Goal: Task Accomplishment & Management: Manage account settings

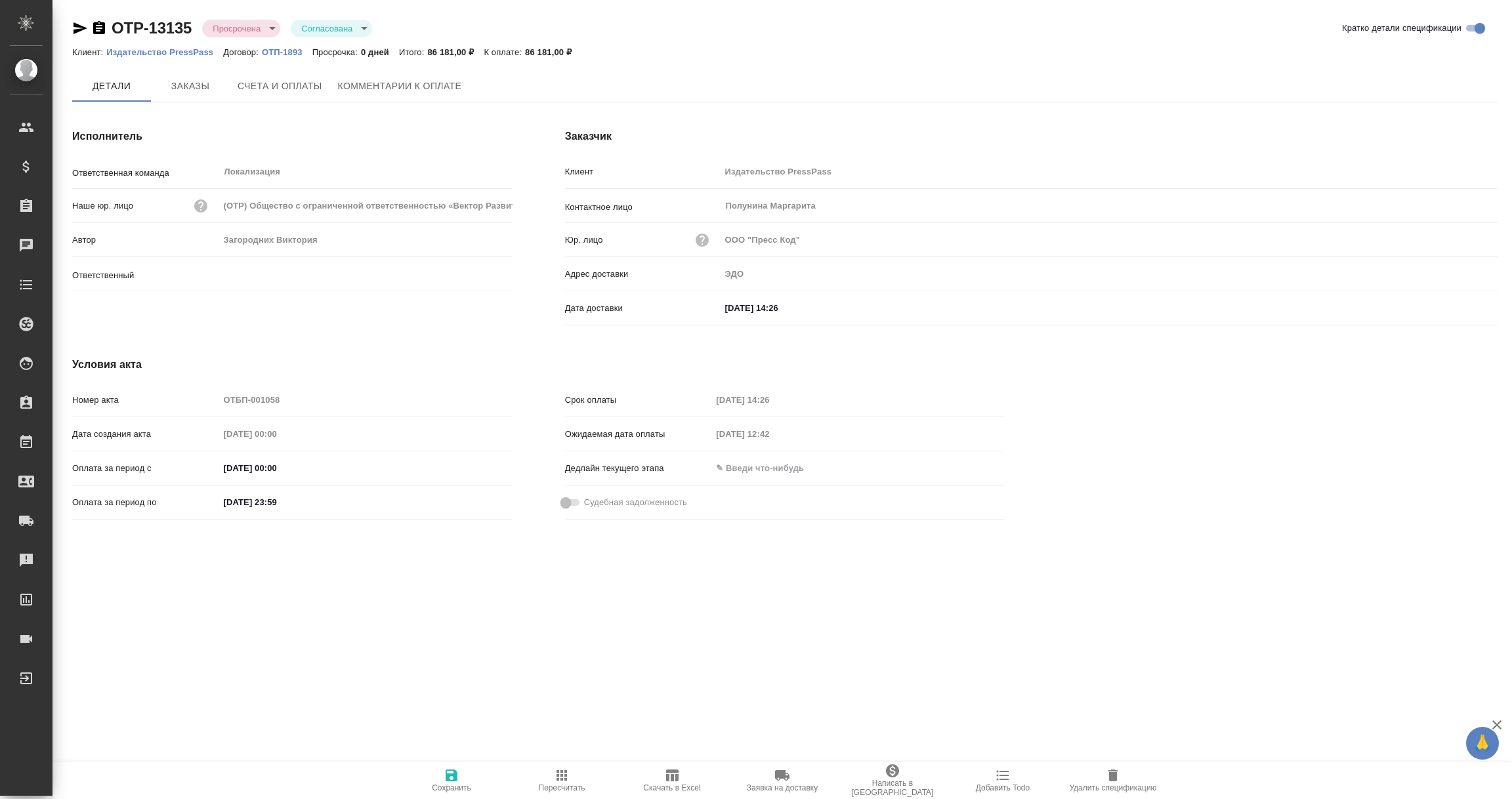
type input "Загородних Виктория"
click at [156, 55] on p "Издательство PressPass" at bounding box center [164, 52] width 117 height 10
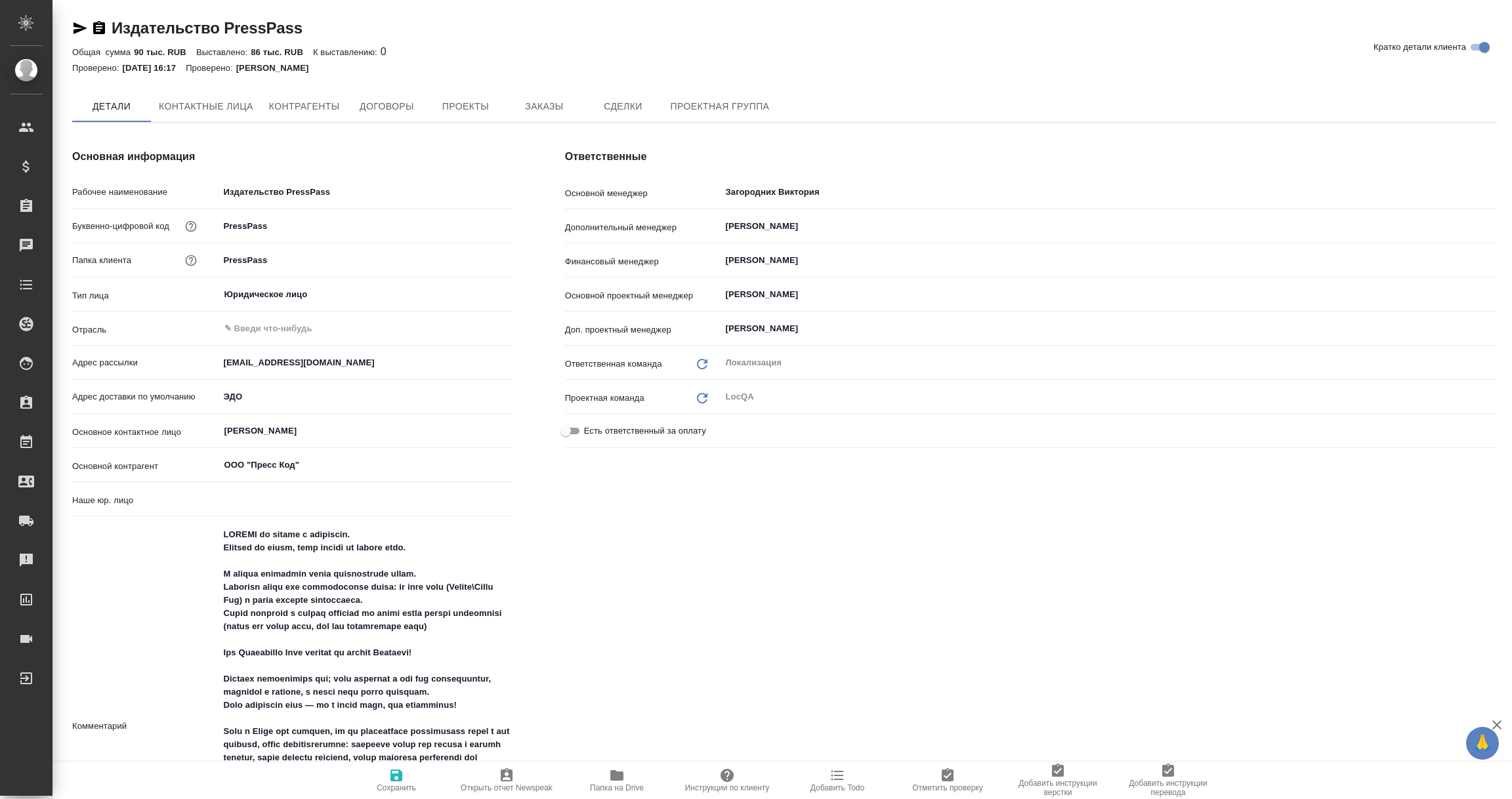
type input "(TUP) Общество с ограниченной ответственностью «Технологии управления переводом»"
type textarea "x"
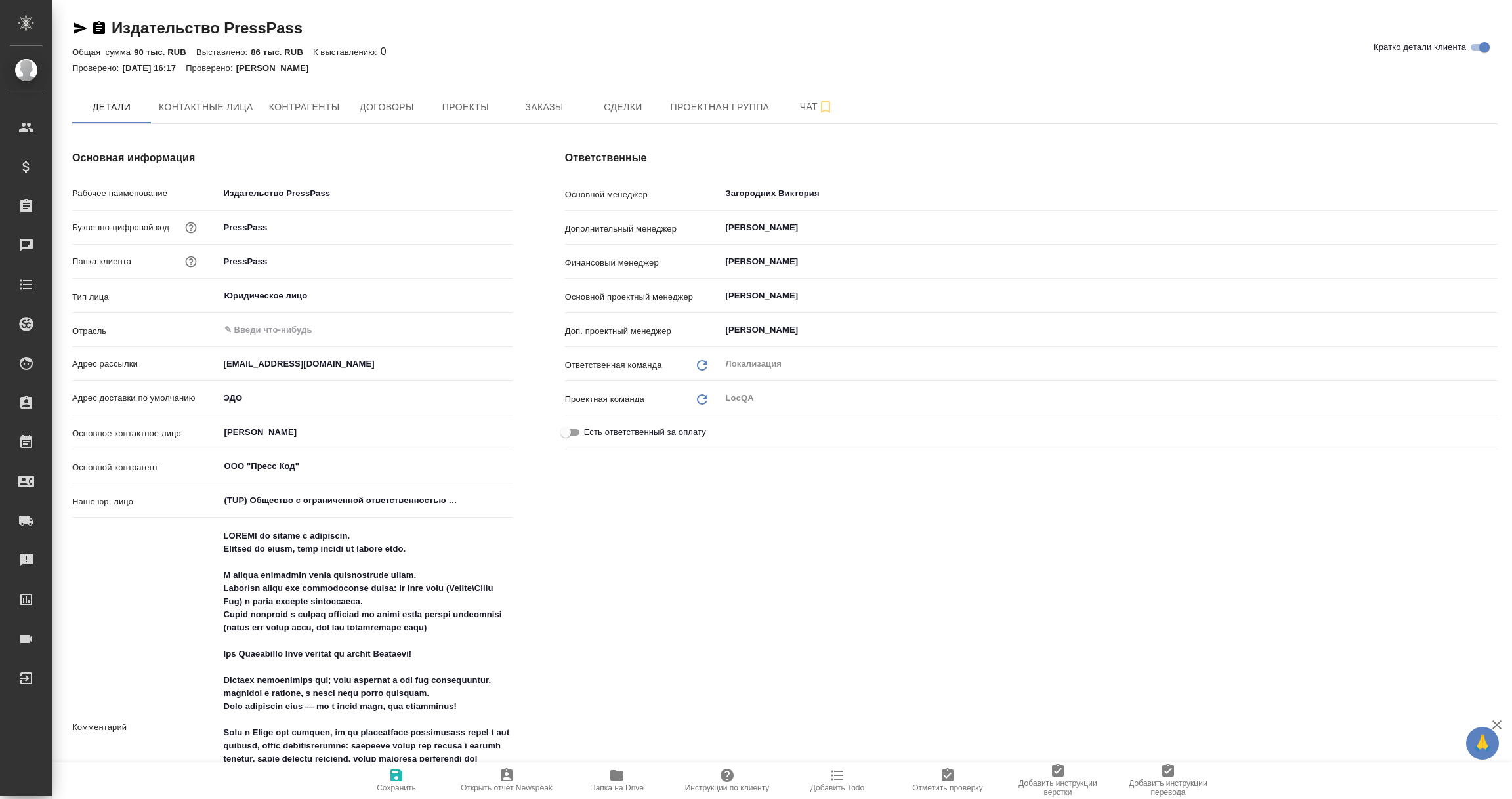
type textarea "x"
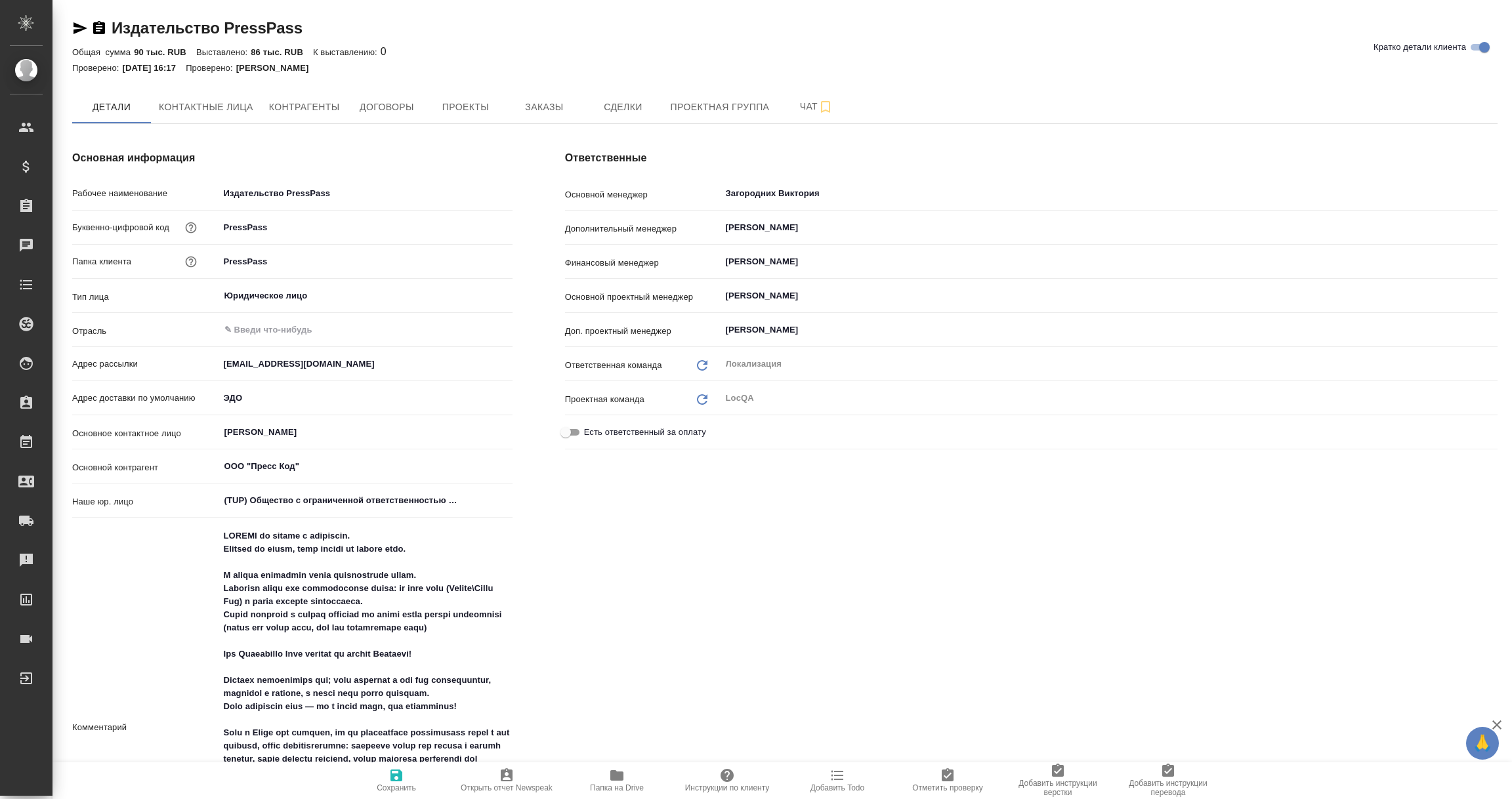
type textarea "x"
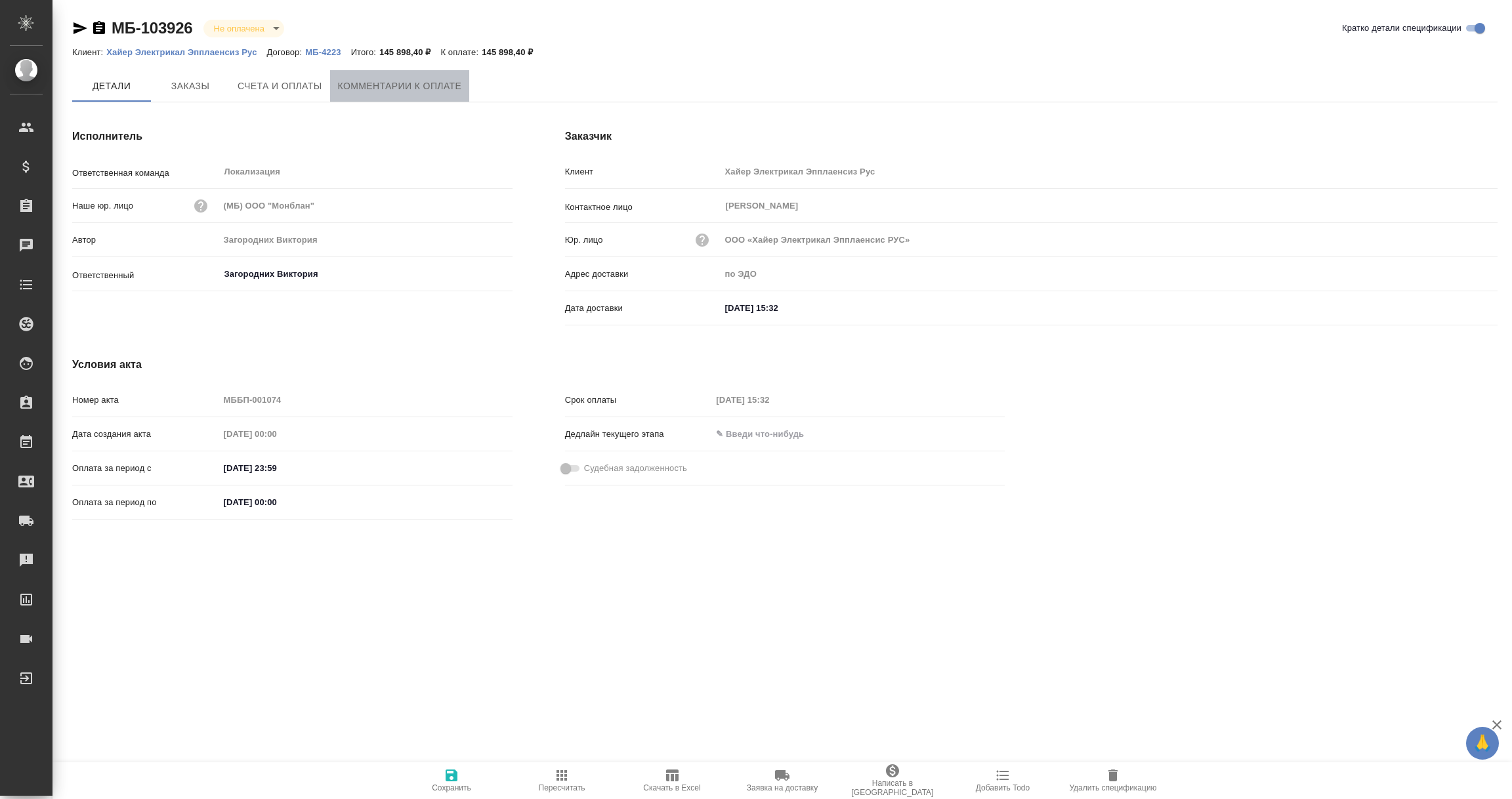
click at [369, 78] on span "Комментарии к оплате" at bounding box center [400, 86] width 124 height 16
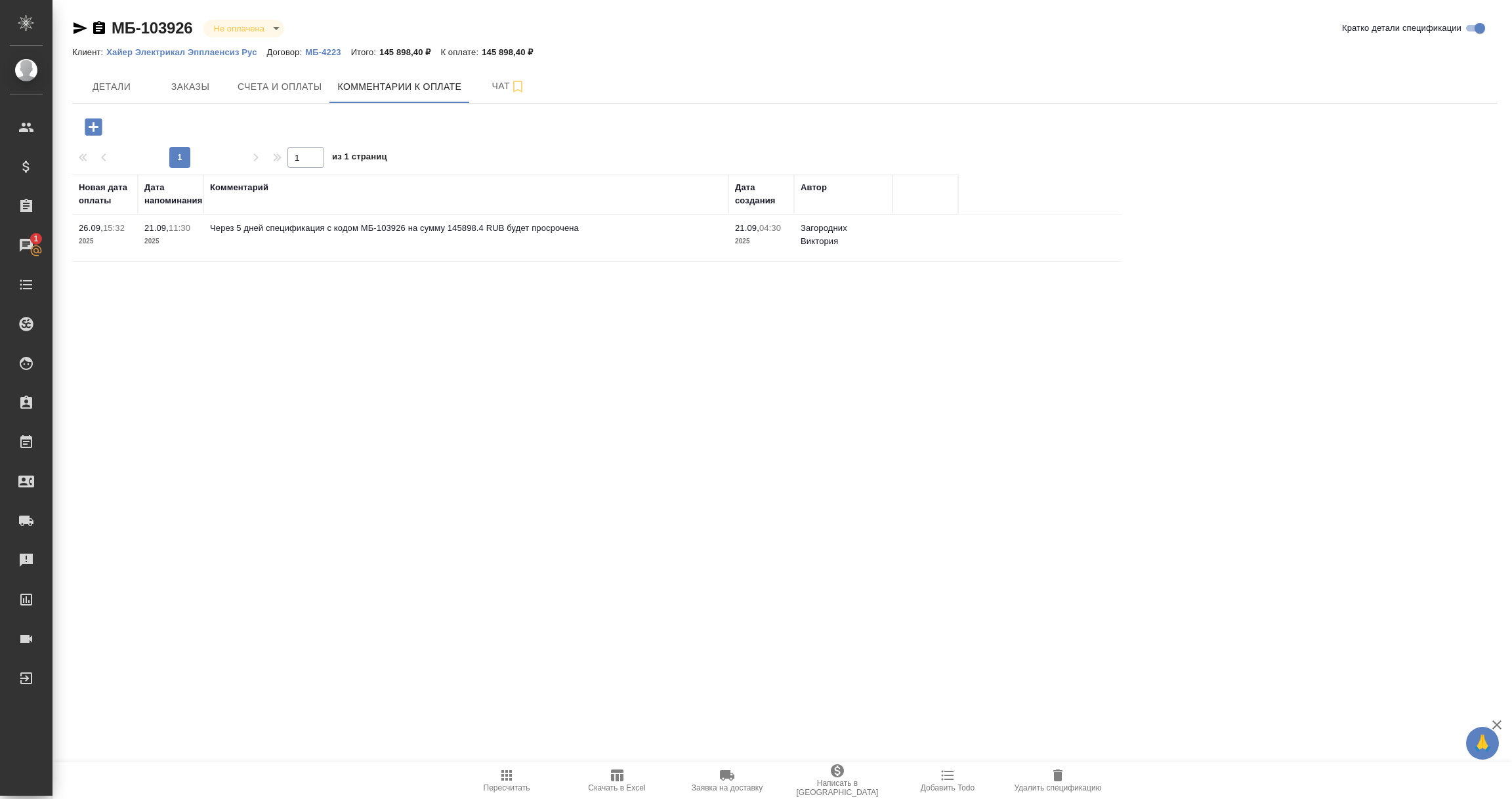
click at [84, 126] on icon "button" at bounding box center [93, 127] width 23 height 23
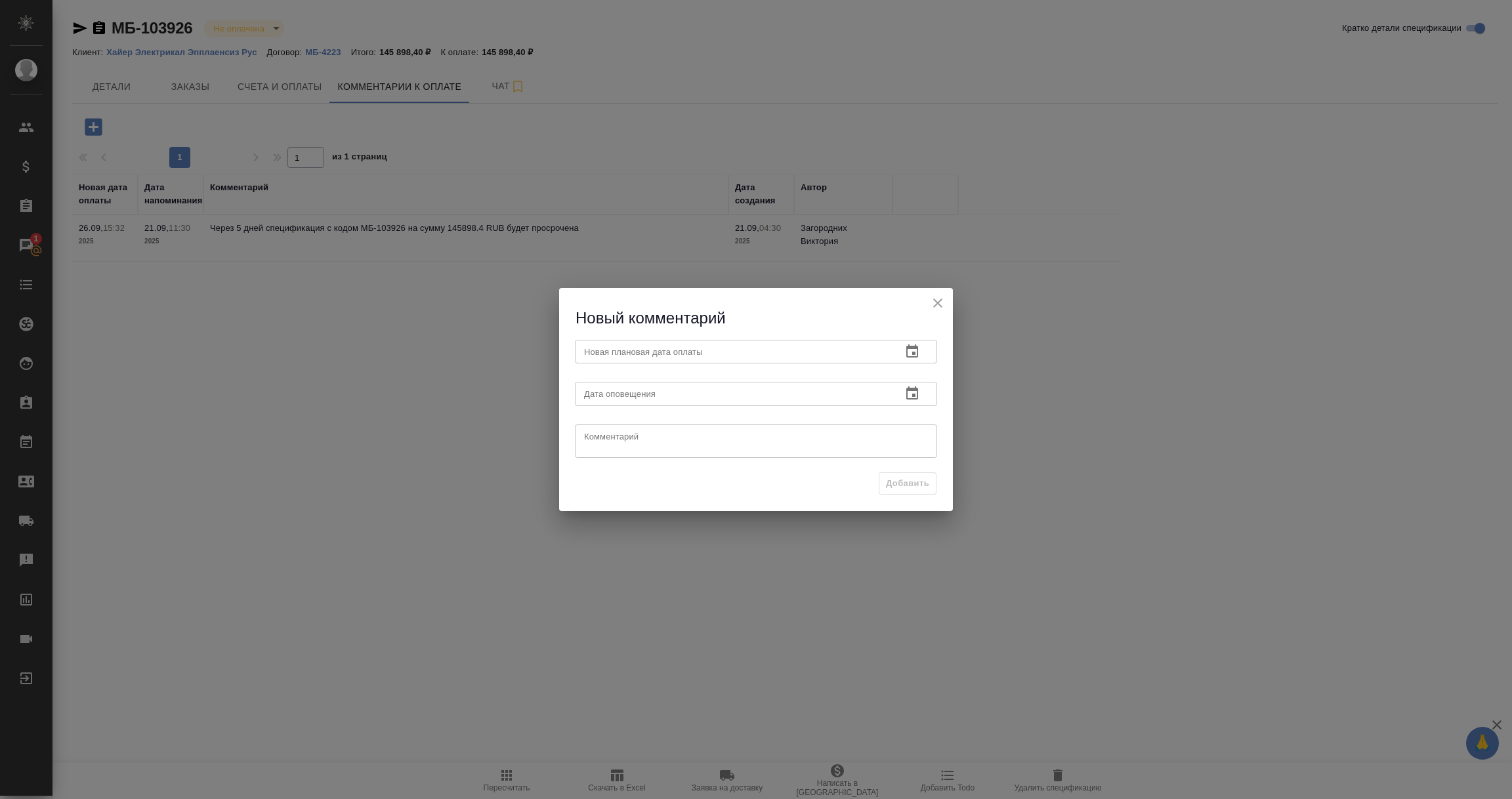
click at [910, 355] on icon "button" at bounding box center [912, 351] width 16 height 16
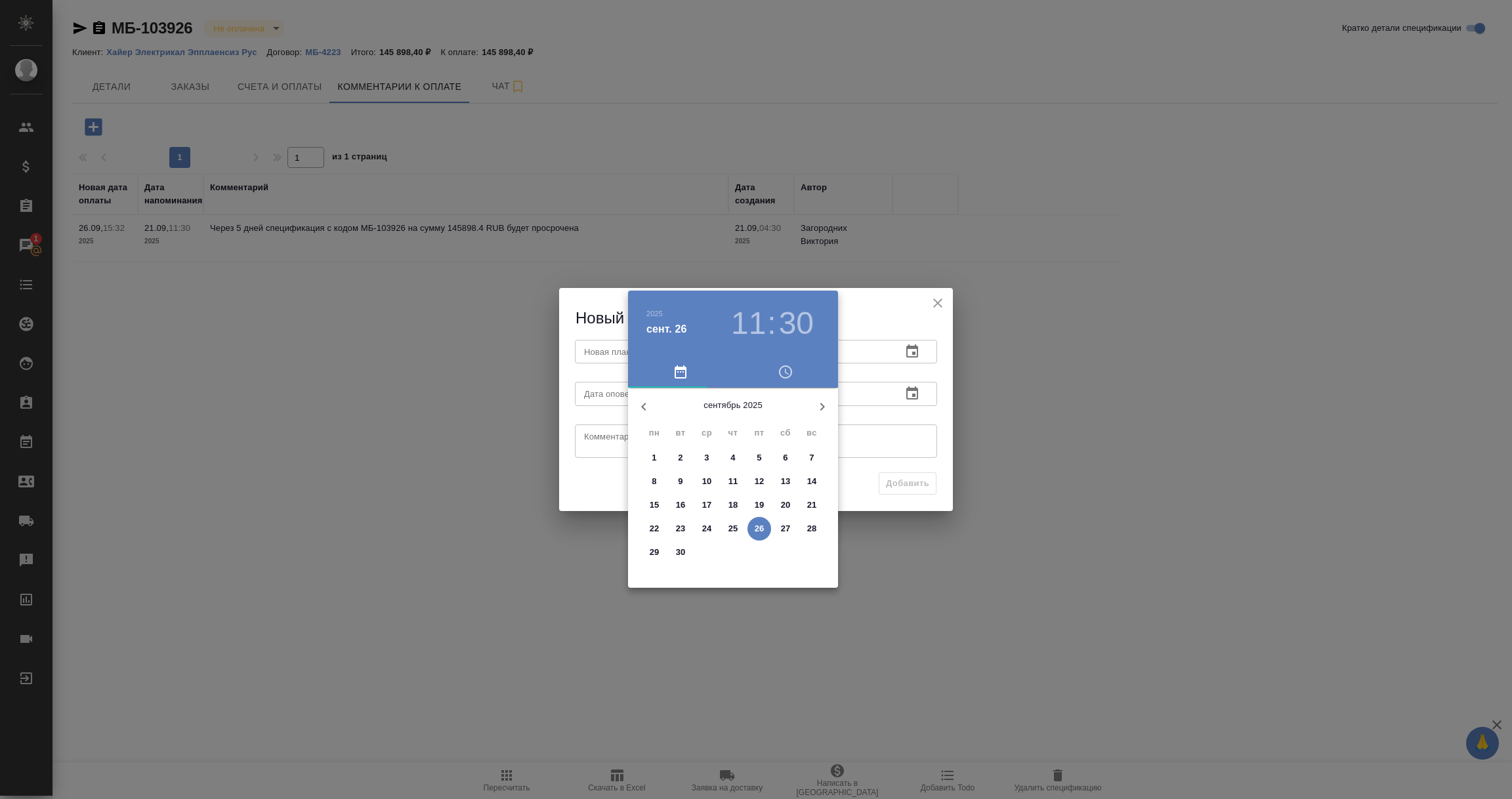
click at [674, 652] on div at bounding box center [756, 400] width 1512 height 799
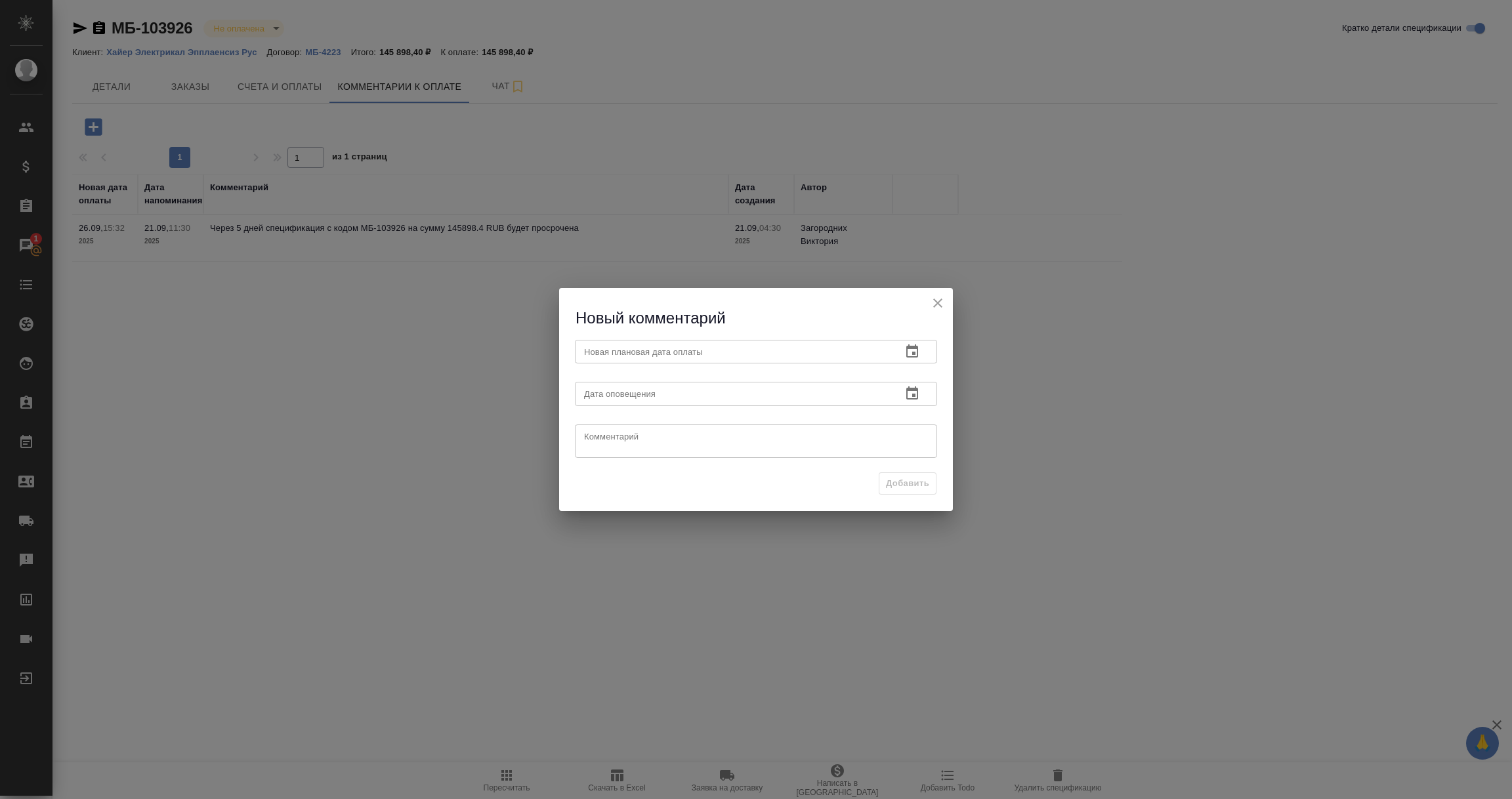
click at [910, 351] on icon "button" at bounding box center [912, 351] width 16 height 16
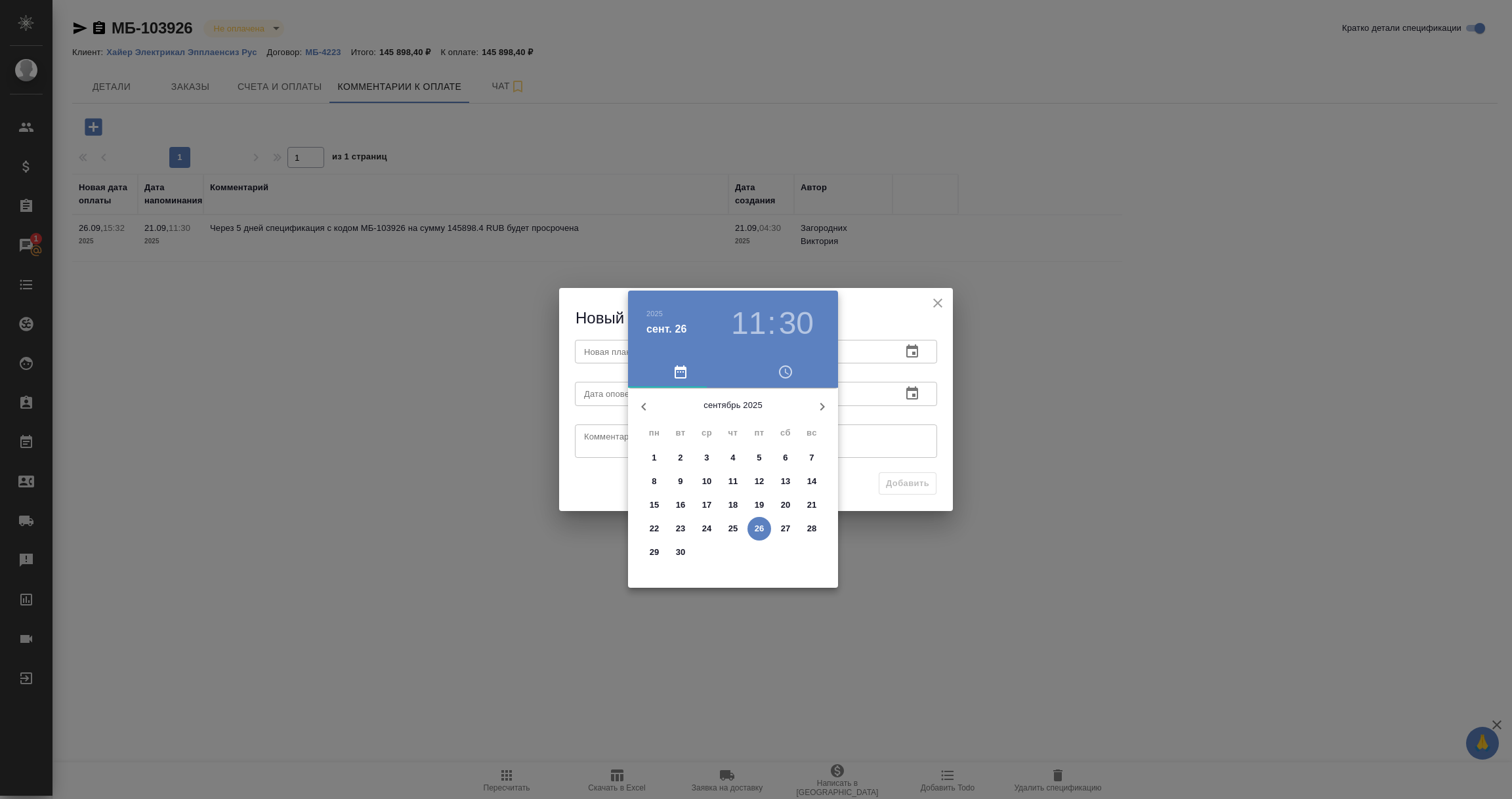
click at [682, 550] on p "30" at bounding box center [680, 552] width 10 height 13
type input "30.09.2025 11:30"
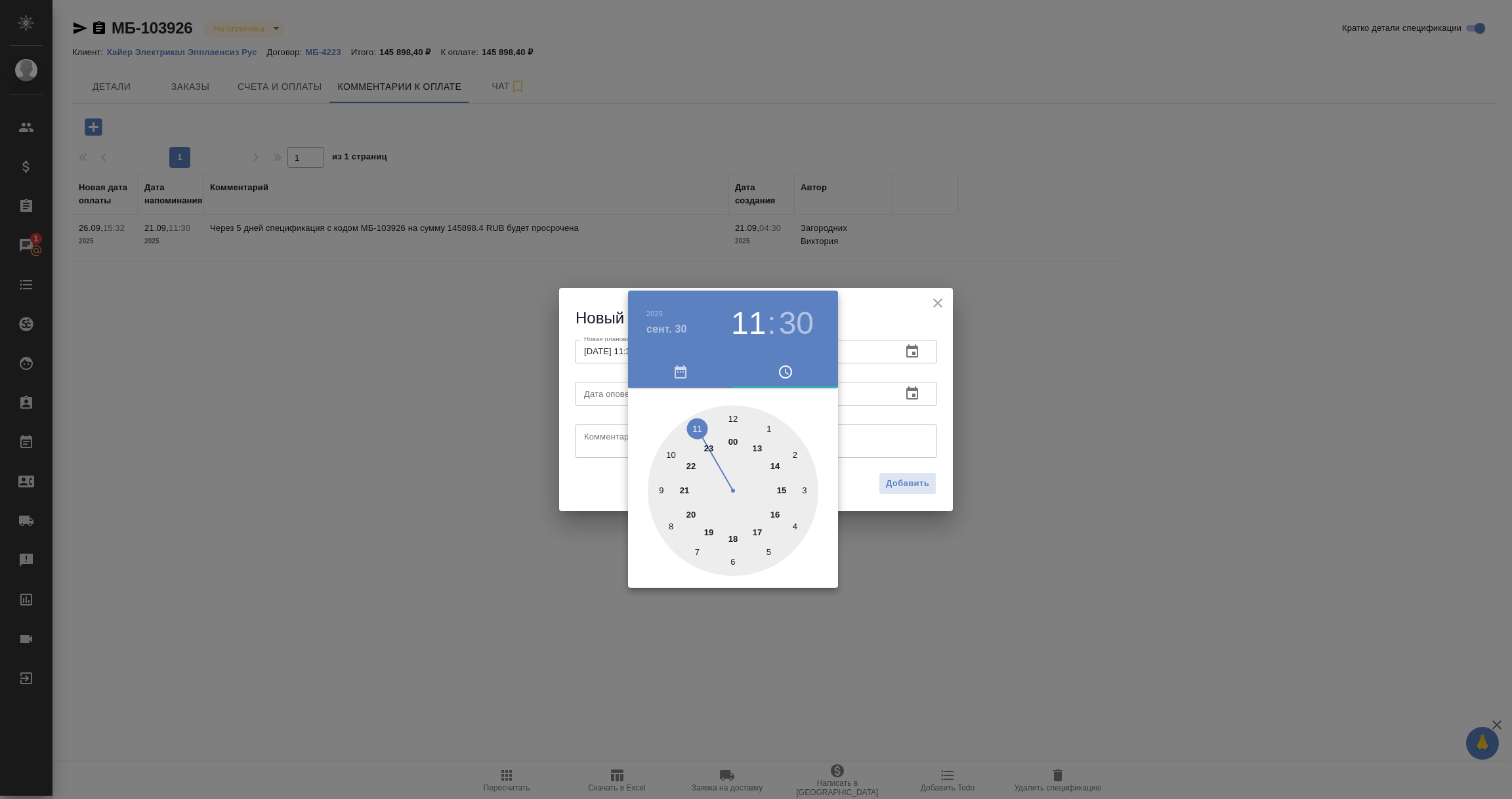
click at [900, 443] on div at bounding box center [756, 400] width 1512 height 799
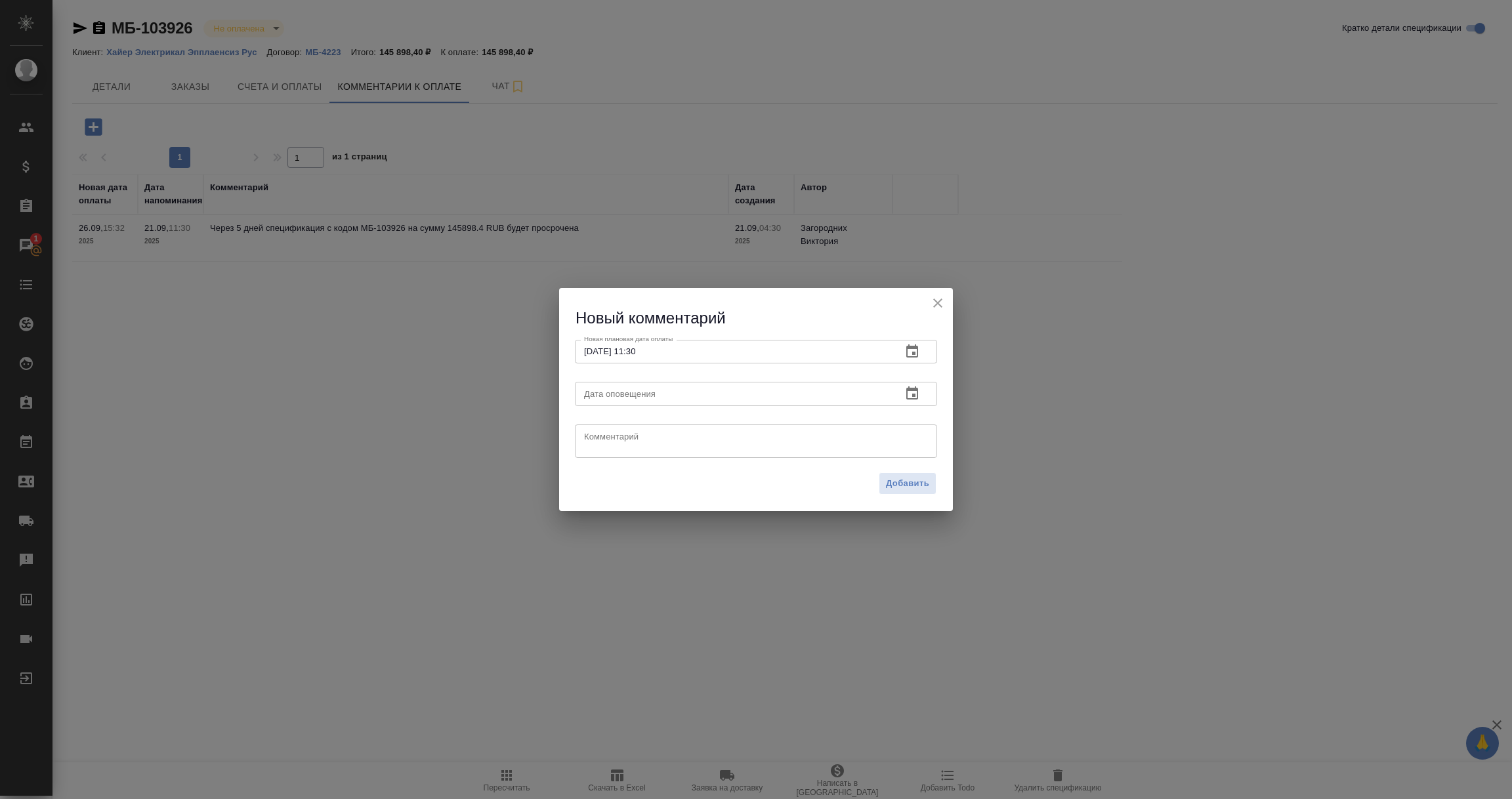
click at [909, 391] on icon "button" at bounding box center [912, 393] width 16 height 16
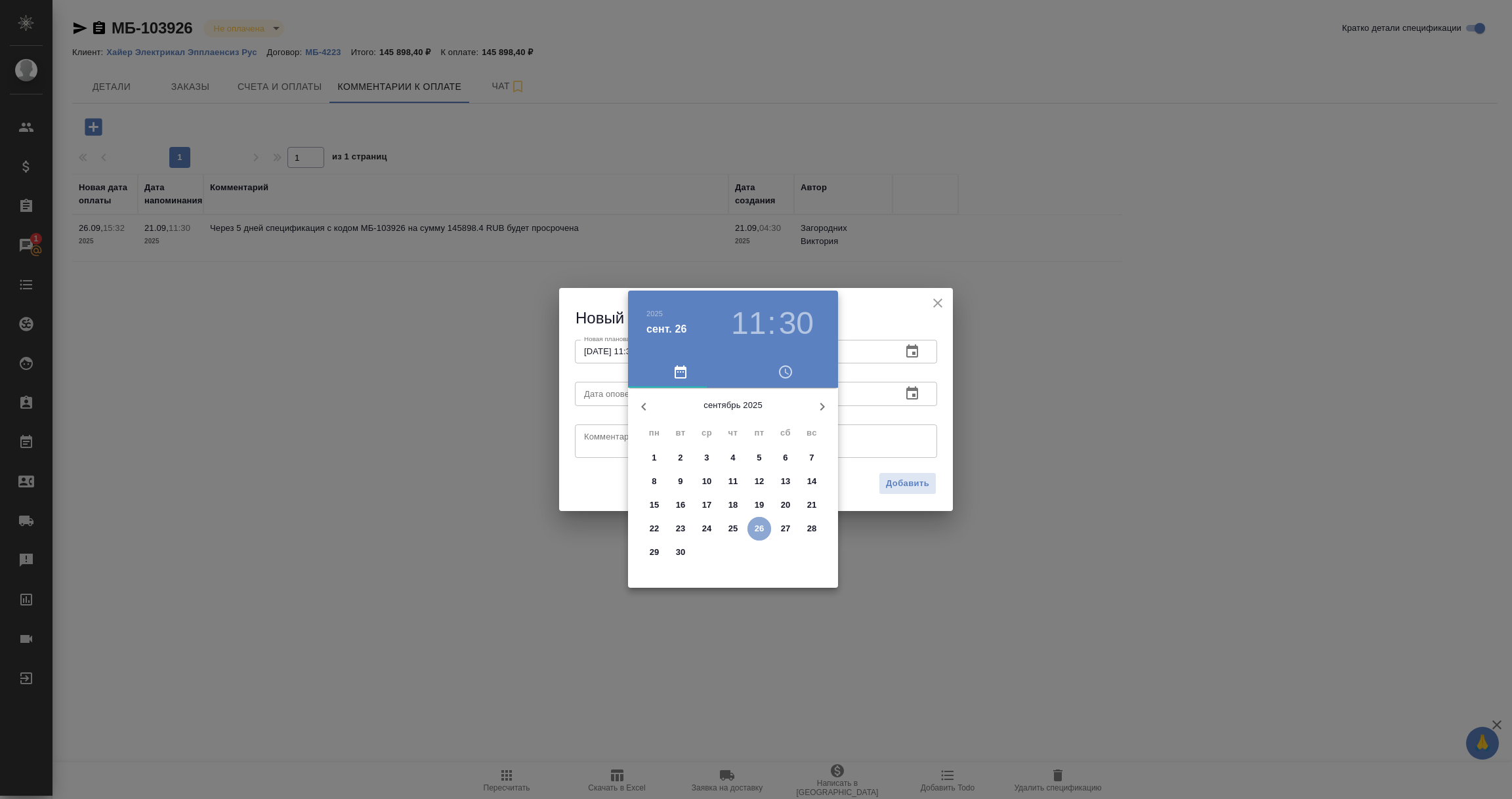
click at [761, 532] on p "26" at bounding box center [759, 528] width 10 height 13
type input "26.09.2025 11:30"
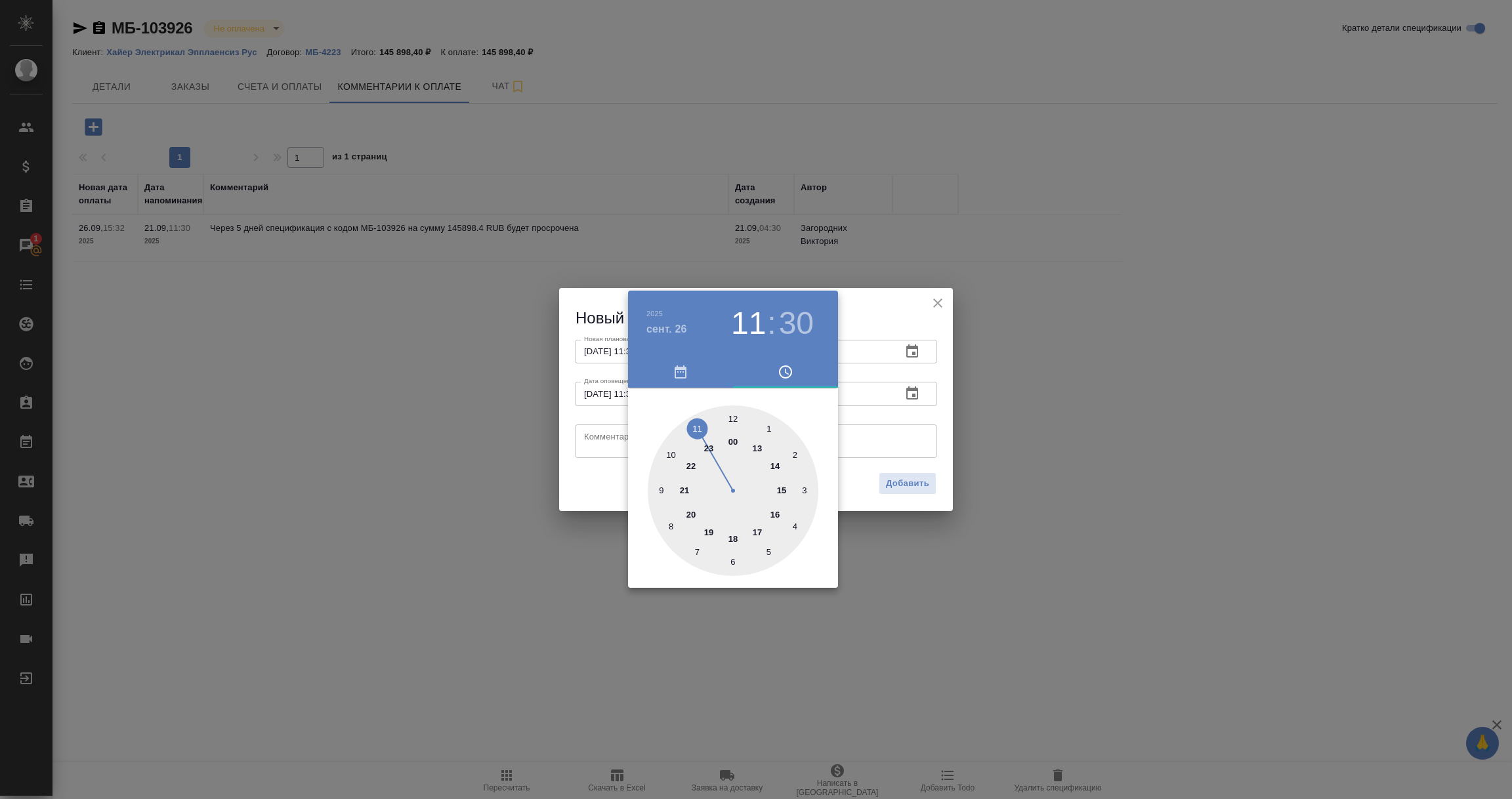
click at [612, 438] on div at bounding box center [756, 400] width 1512 height 799
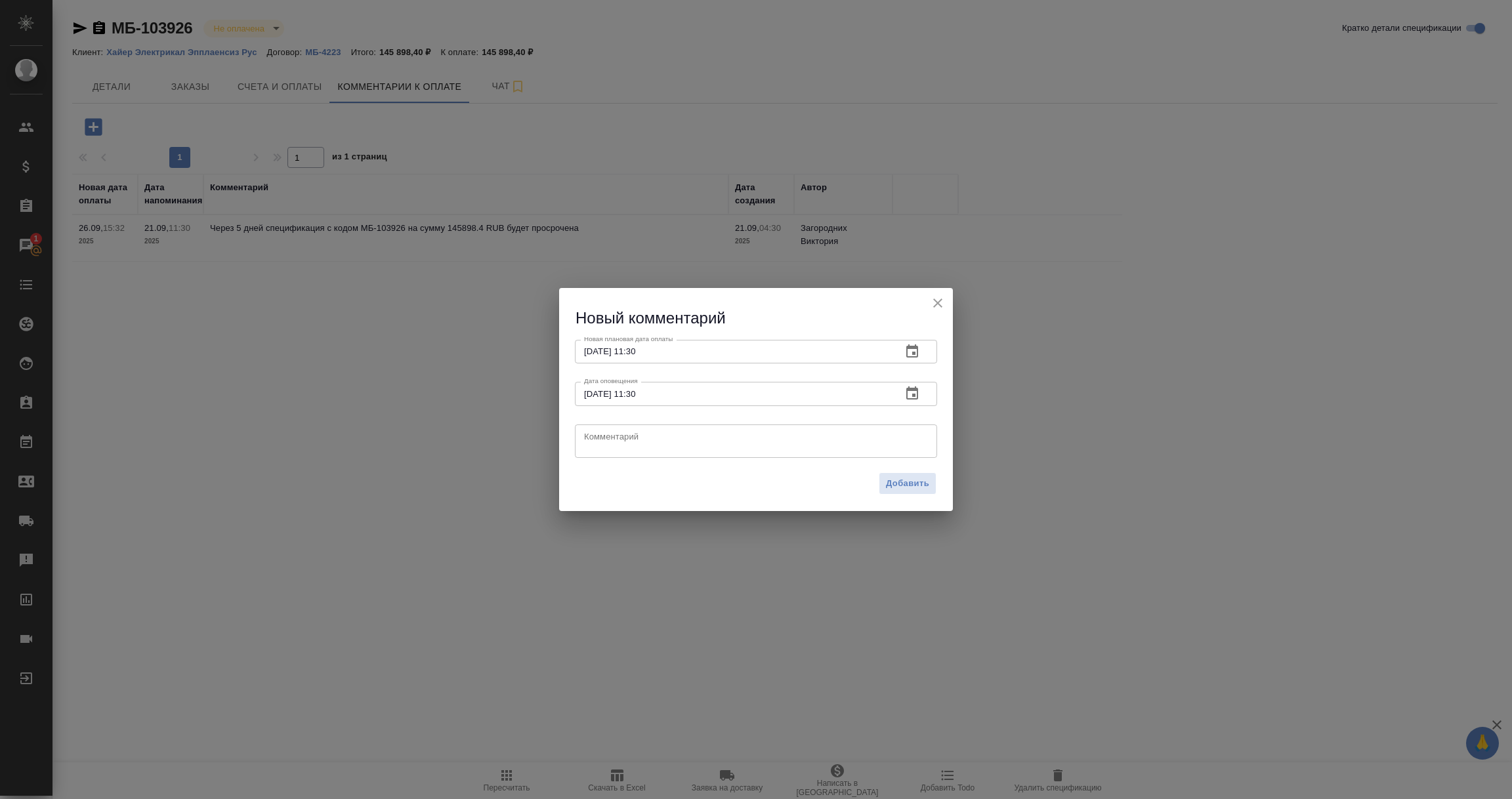
click at [612, 438] on textarea at bounding box center [756, 441] width 344 height 20
type textarea "КЛИЕНТ: оплатим до конца сентября."
click at [903, 490] on span "Добавить" at bounding box center [907, 483] width 43 height 15
